Goal: Task Accomplishment & Management: Complete application form

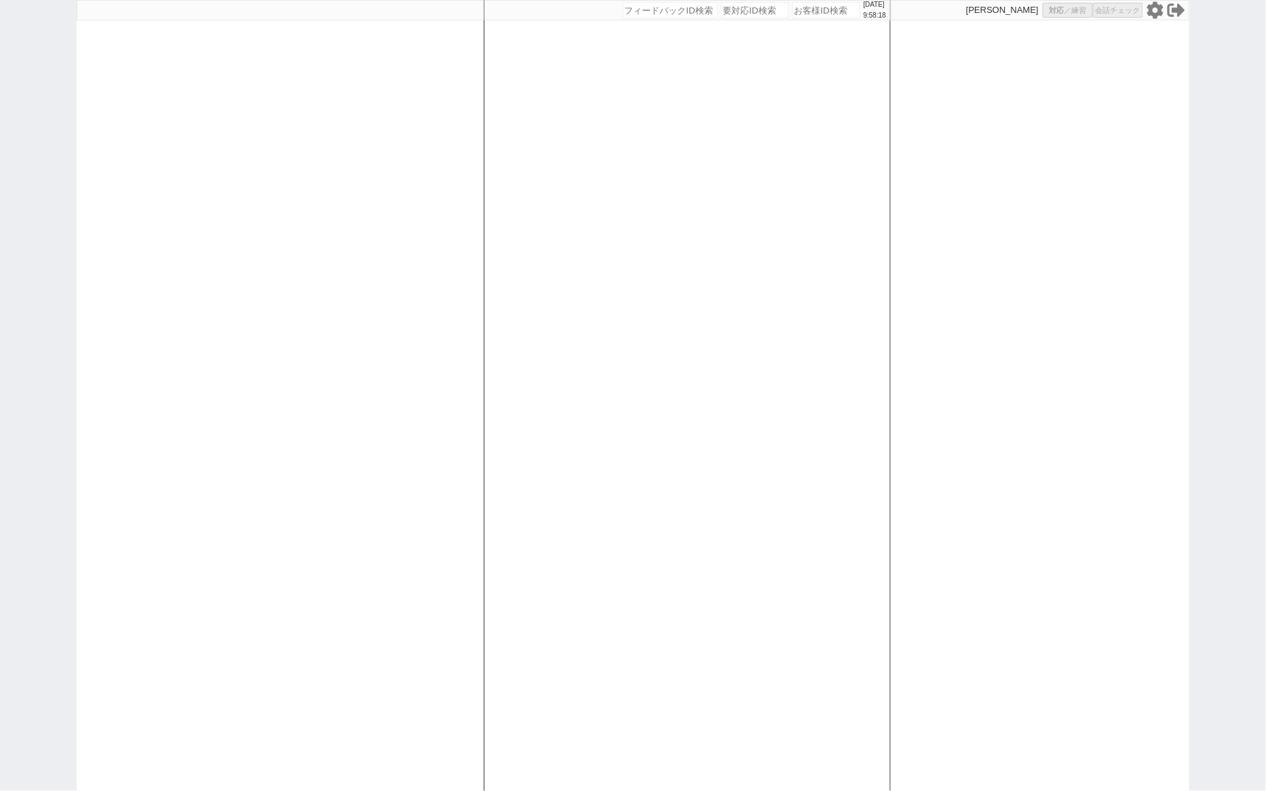
select select "100"
select select "3"
select select
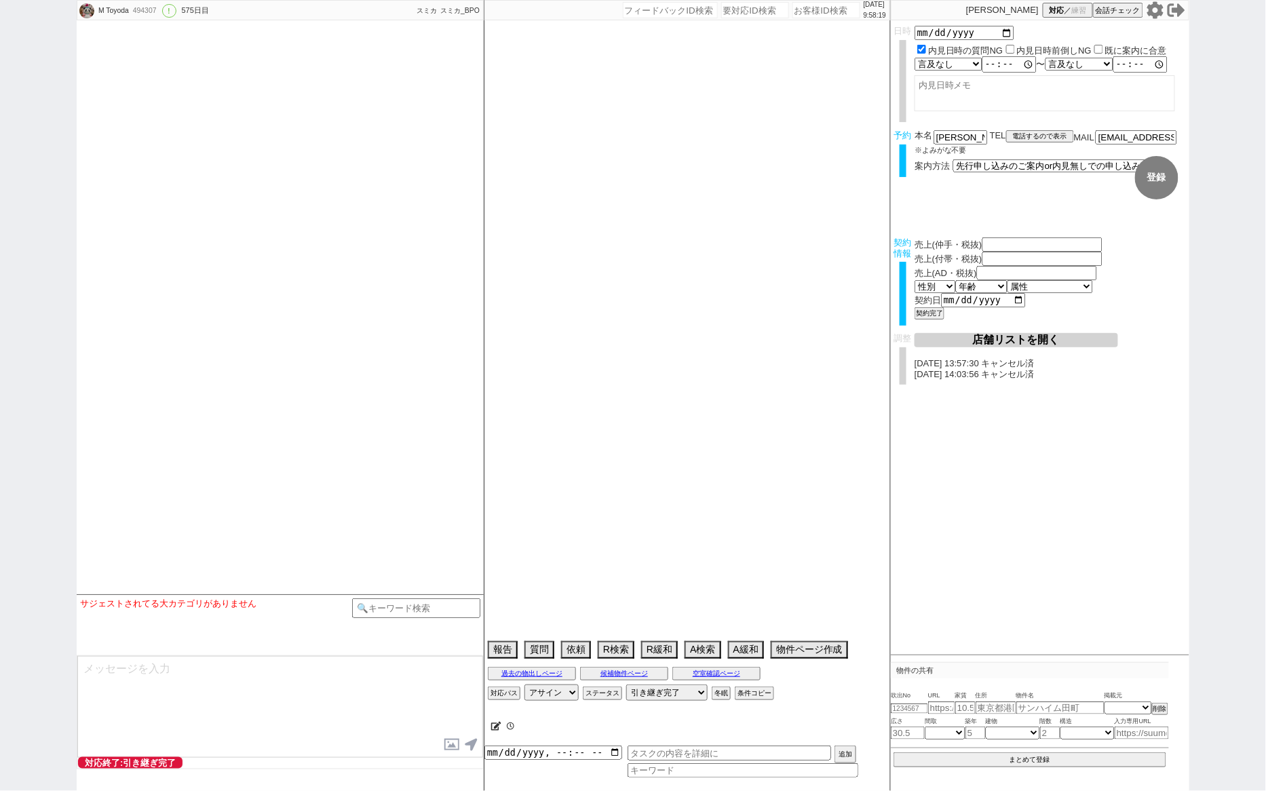
type textarea "[PERSON_NAME]対応　リビング15畳 @@先行/内見なし申し込みの場合はクライアントがお客様と事前打ち合わせするので、日程が取れたら打ち合わせの日付…"
select select "[DATE]"
select select "3"
select select "37"
select select "7"
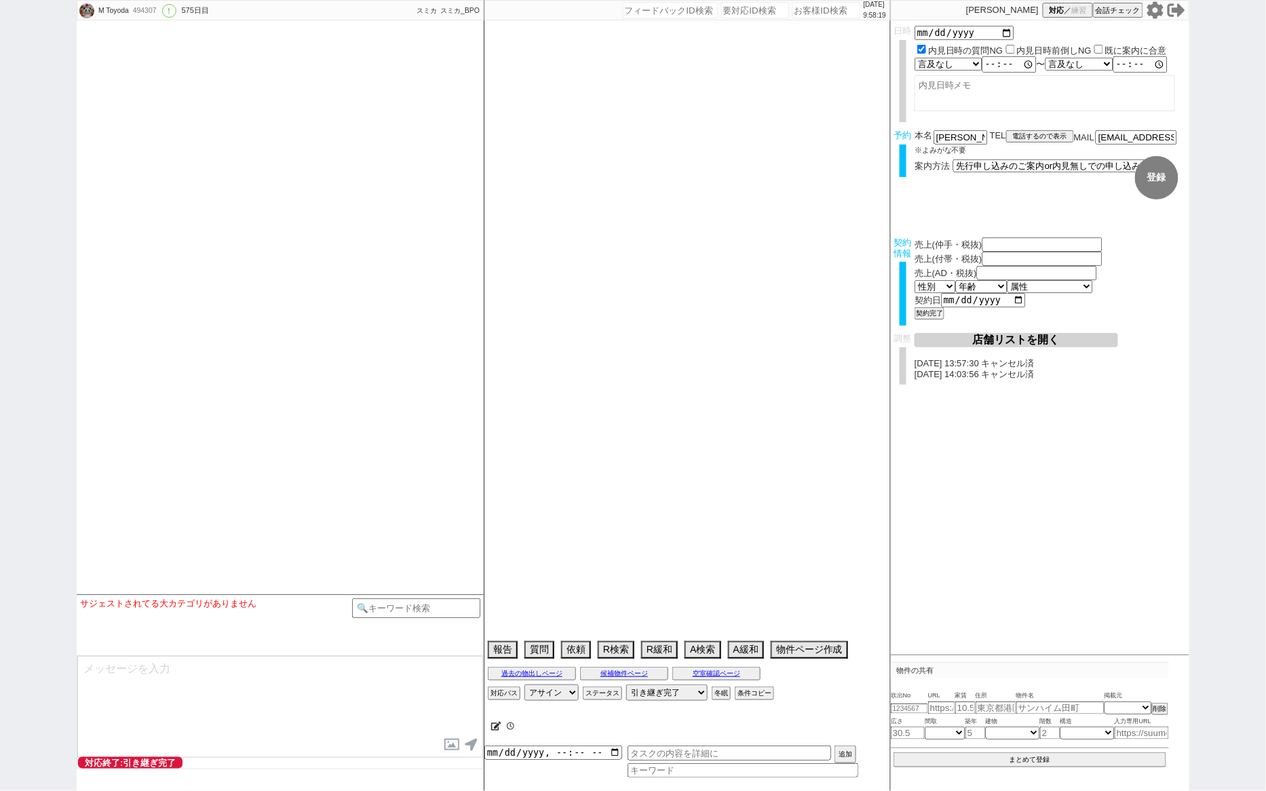
select select "14"
select select "485"
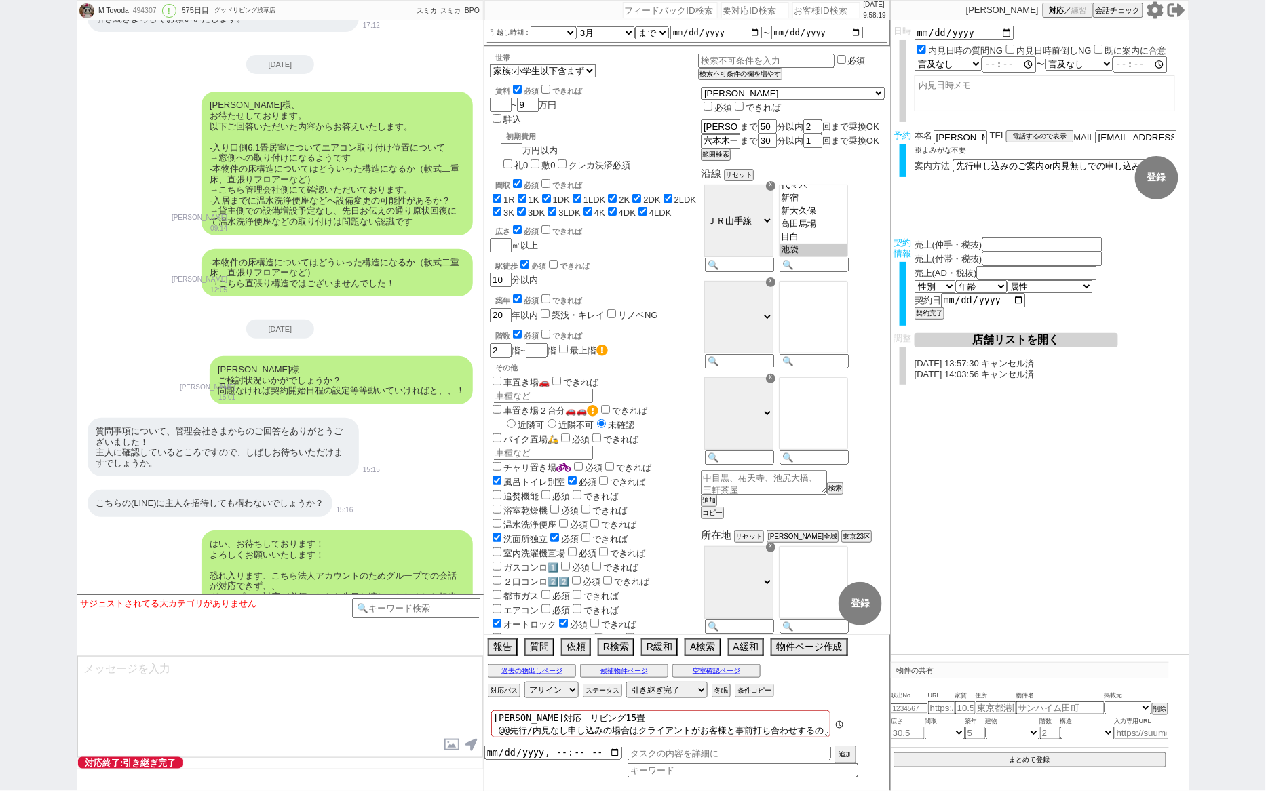
scroll to position [199, 0]
click at [1215, 267] on div "M Toyoda 494307 ! 0 575日目 グッドリビング浅草店 冬眠中 自社客 スミカ スミカ_BPO チャット全表示 2024-02-27 新しく…" at bounding box center [633, 395] width 1266 height 791
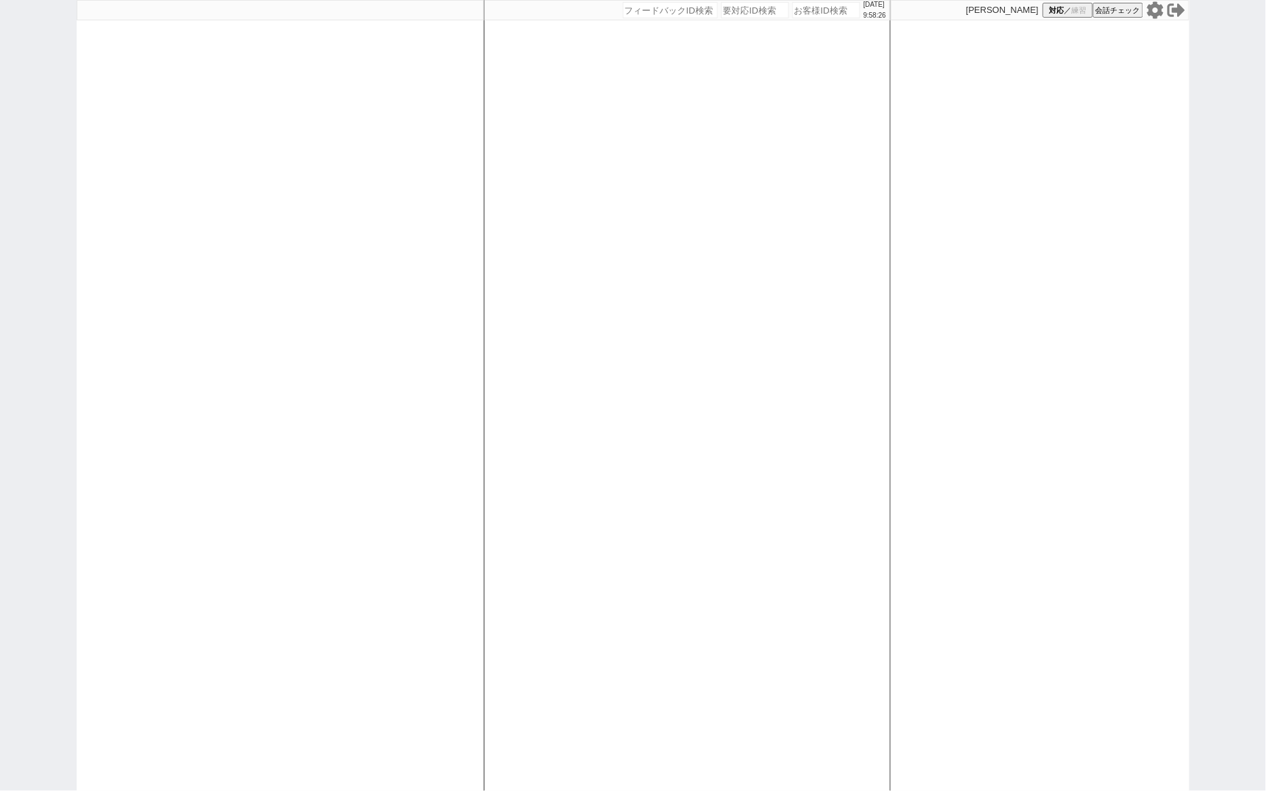
select select "100"
select select "3"
select select
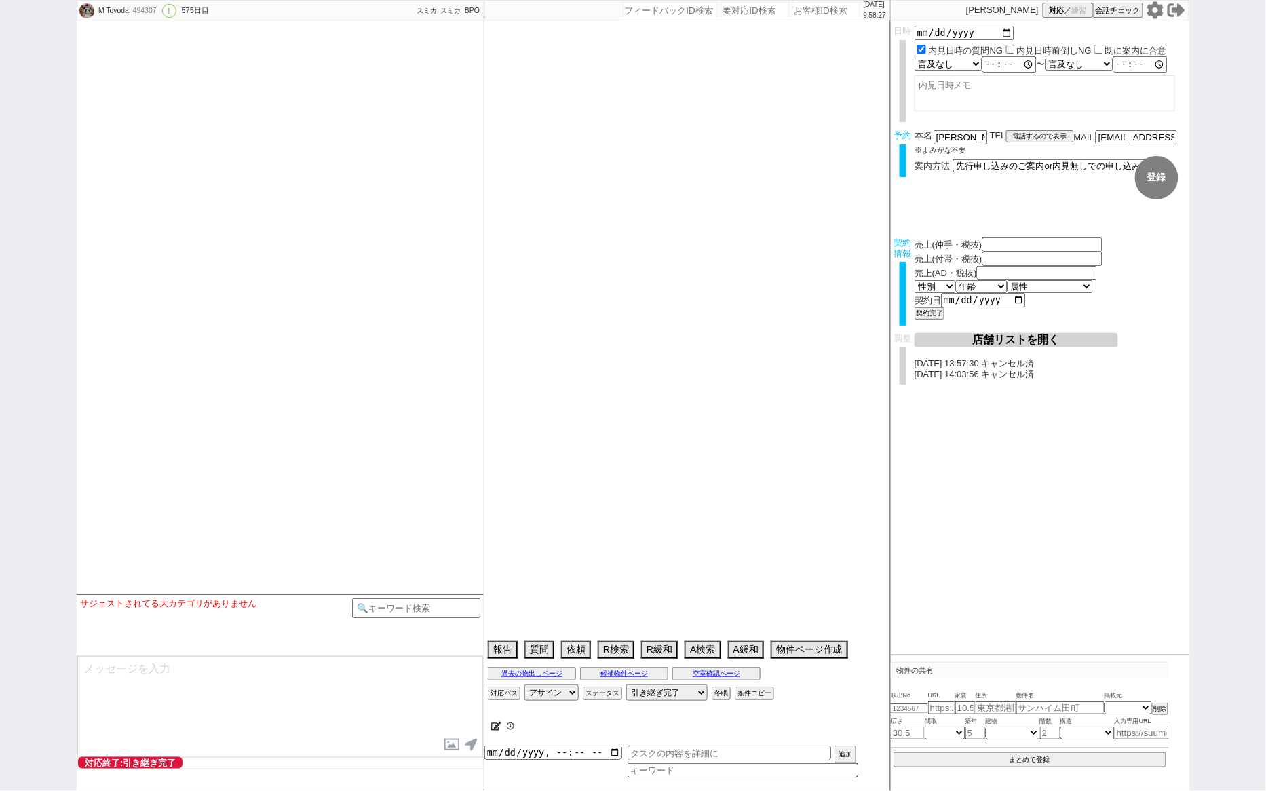
type textarea "[PERSON_NAME]対応　リビング15畳 @@先行/内見なし申し込みの場合はクライアントがお客様と事前打ち合わせするので、日程が取れたら打ち合わせの日付…"
select select "[DATE]"
select select "3"
select select "37"
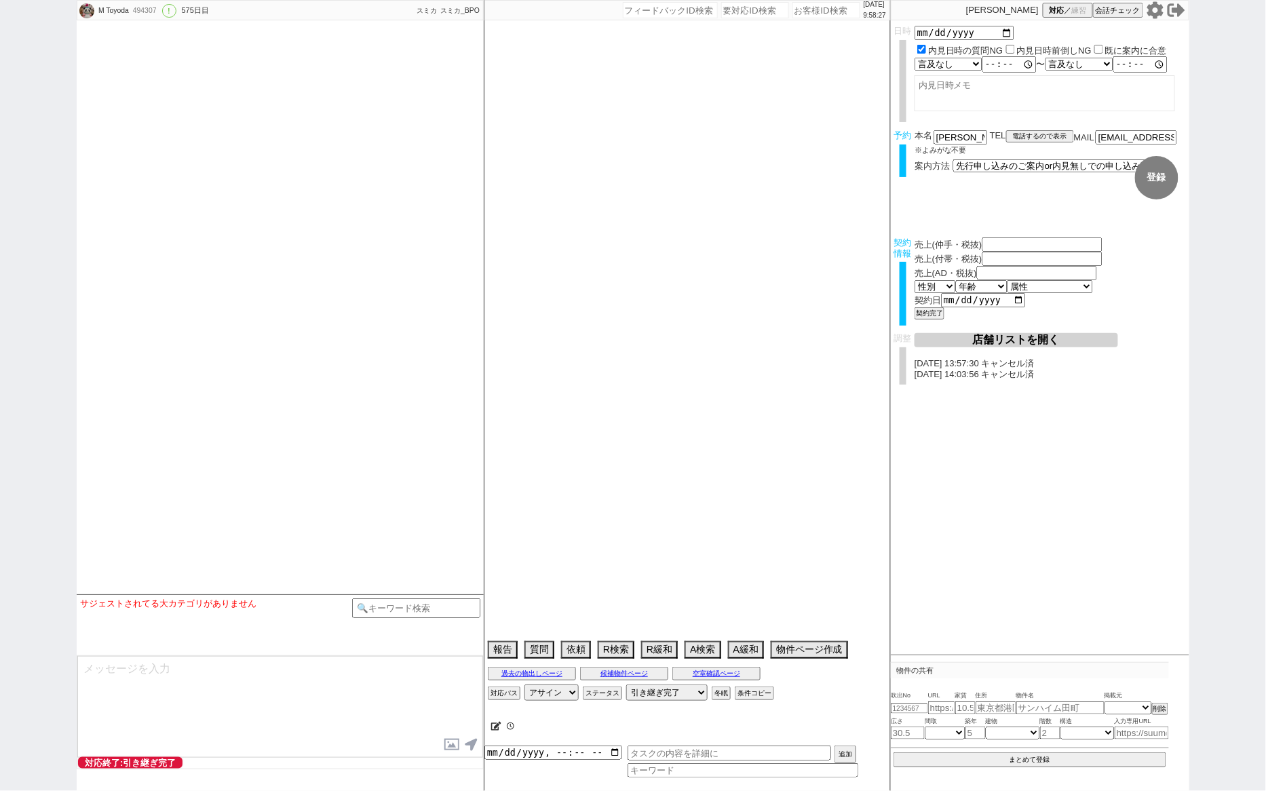
select select "7"
select select "14"
select select "485"
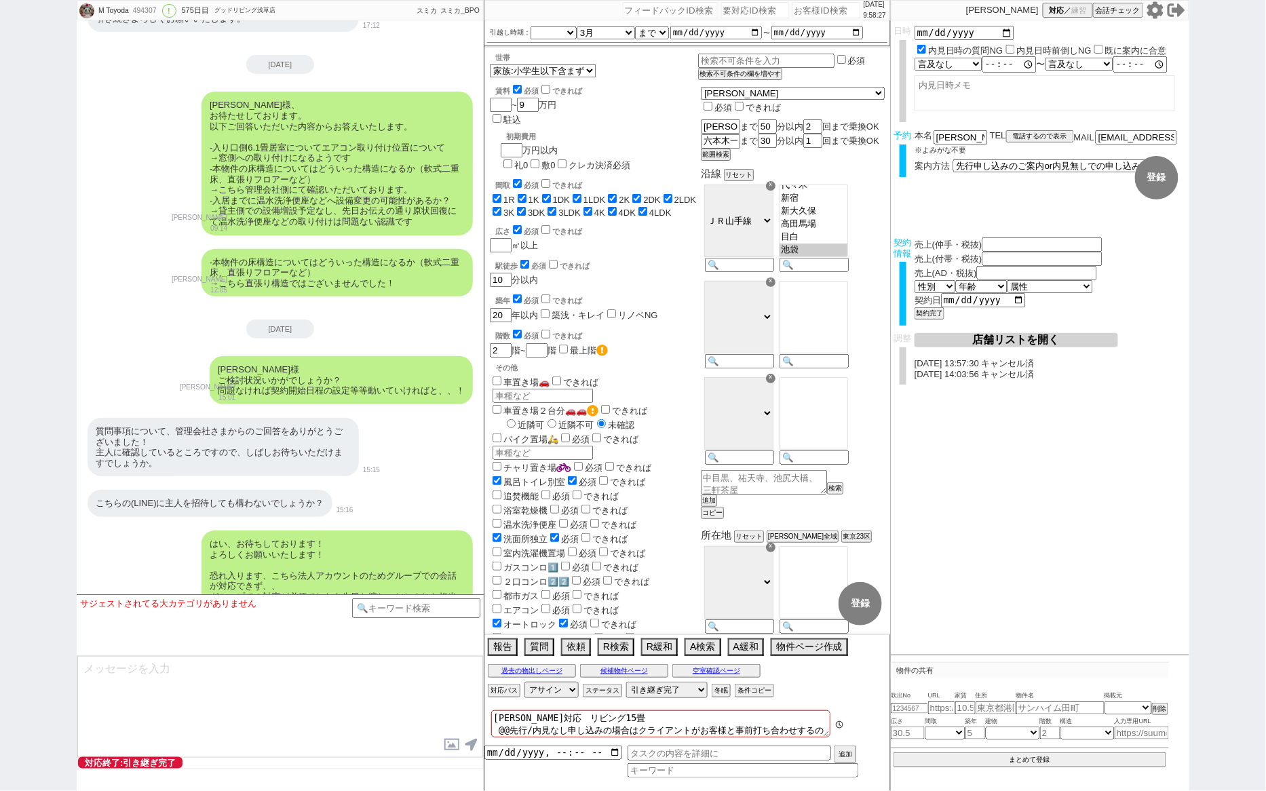
scroll to position [199, 0]
